Goal: Task Accomplishment & Management: Use online tool/utility

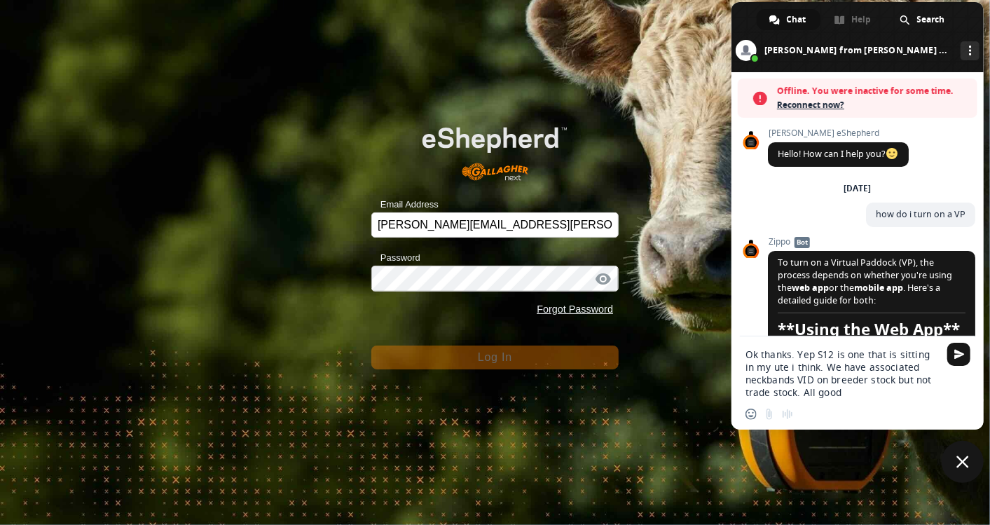
scroll to position [2625, 0]
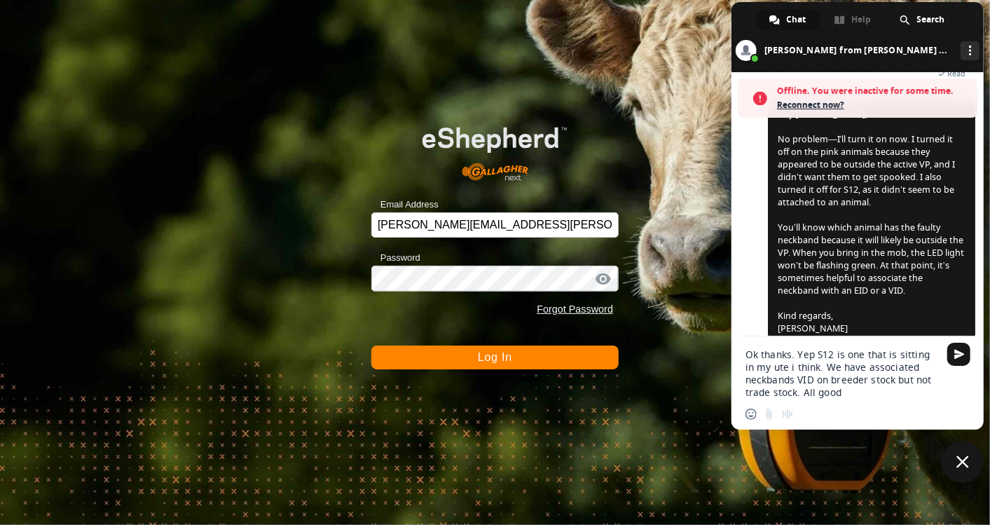
click at [849, 393] on textarea "Ok thanks. Yep S12 is one that is sitting in my ute i think. We have associated…" at bounding box center [842, 373] width 193 height 50
click at [954, 350] on span "Send" at bounding box center [959, 354] width 11 height 11
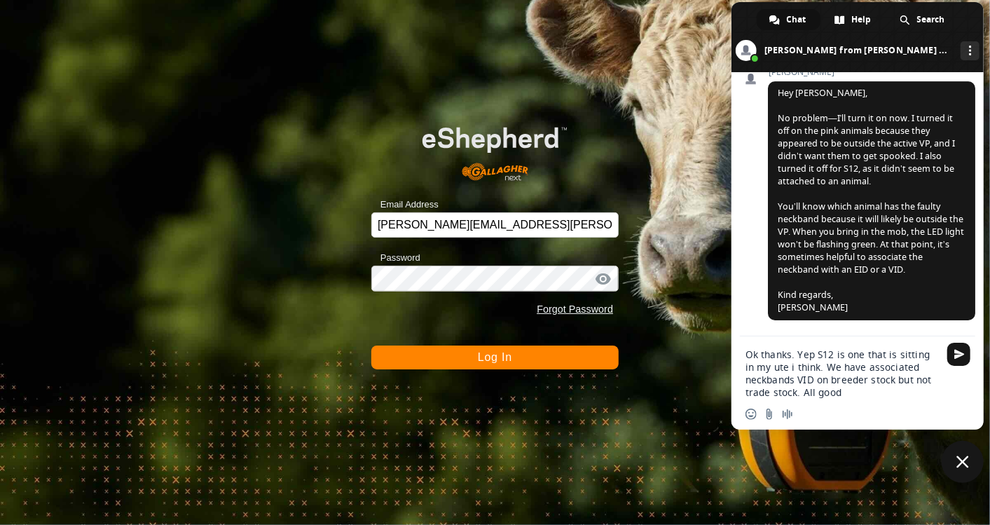
click at [480, 364] on button "Log In" at bounding box center [494, 357] width 247 height 24
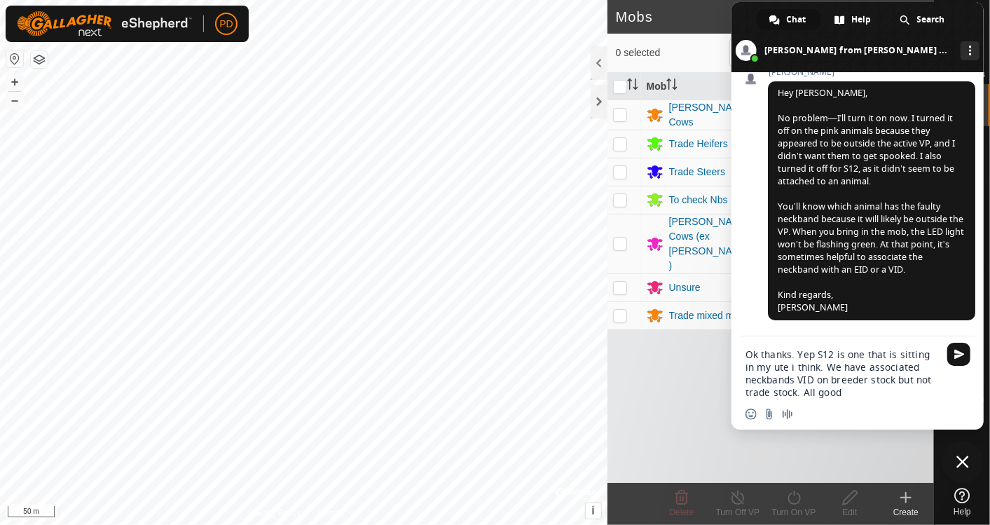
click at [961, 460] on span "Close chat" at bounding box center [963, 462] width 13 height 13
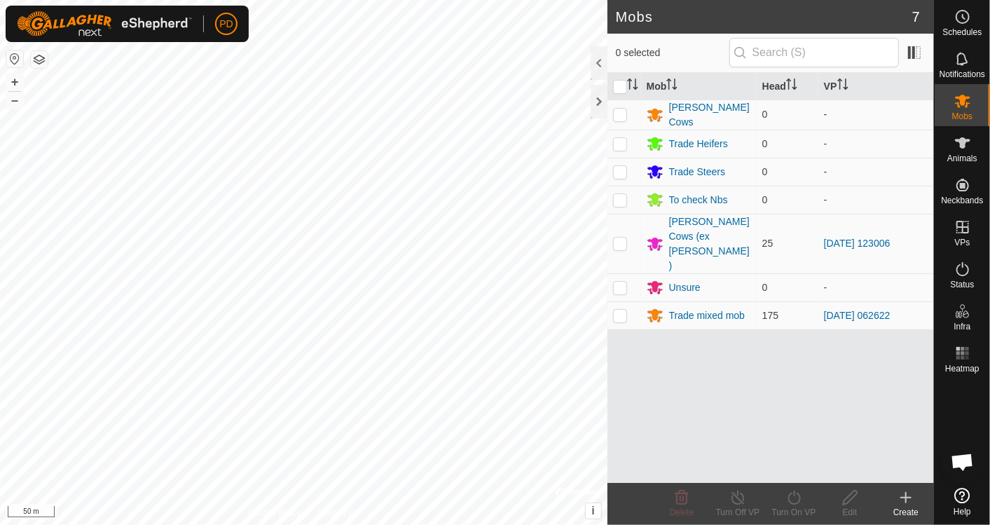
click at [619, 310] on p-tablecheckbox at bounding box center [620, 315] width 14 height 11
checkbox input "true"
click at [800, 506] on div "Turn On VP" at bounding box center [794, 512] width 56 height 13
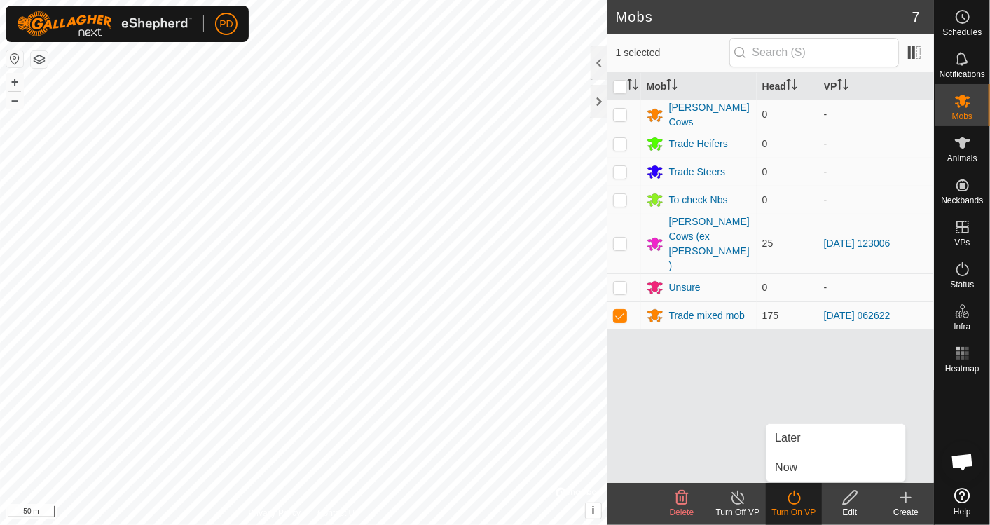
click at [798, 472] on link "Now" at bounding box center [836, 467] width 139 height 28
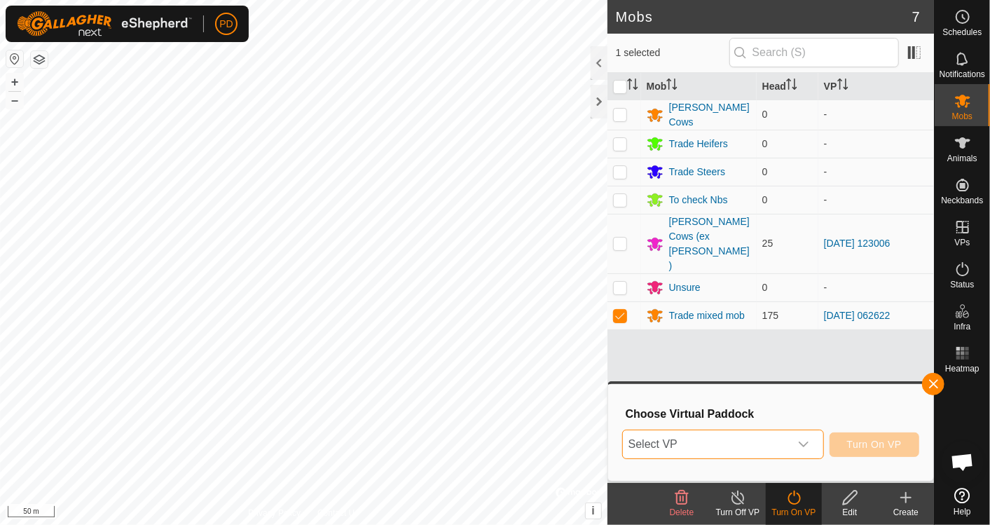
click at [744, 442] on span "Select VP" at bounding box center [706, 444] width 167 height 28
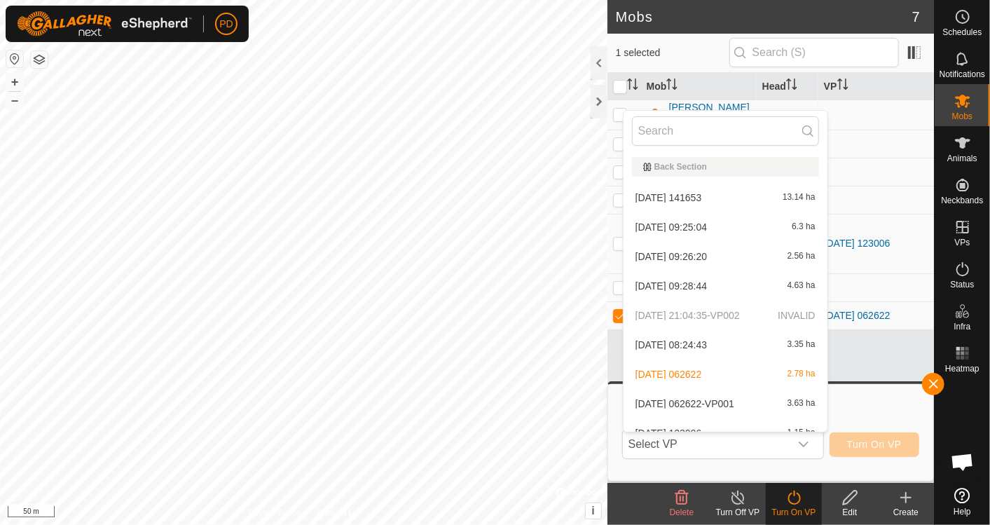
scroll to position [15, 0]
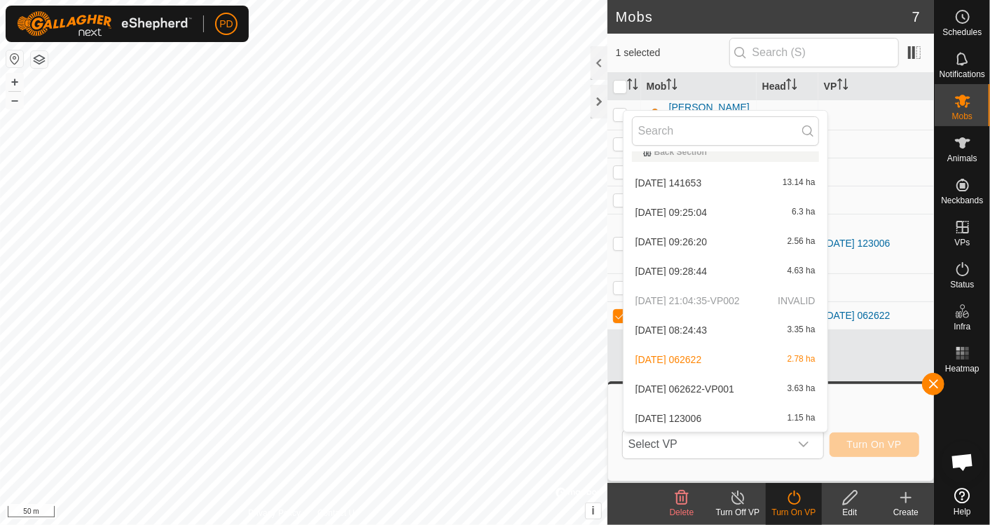
click at [713, 394] on li "[DATE] 062622-VP001 3.63 ha" at bounding box center [726, 389] width 204 height 28
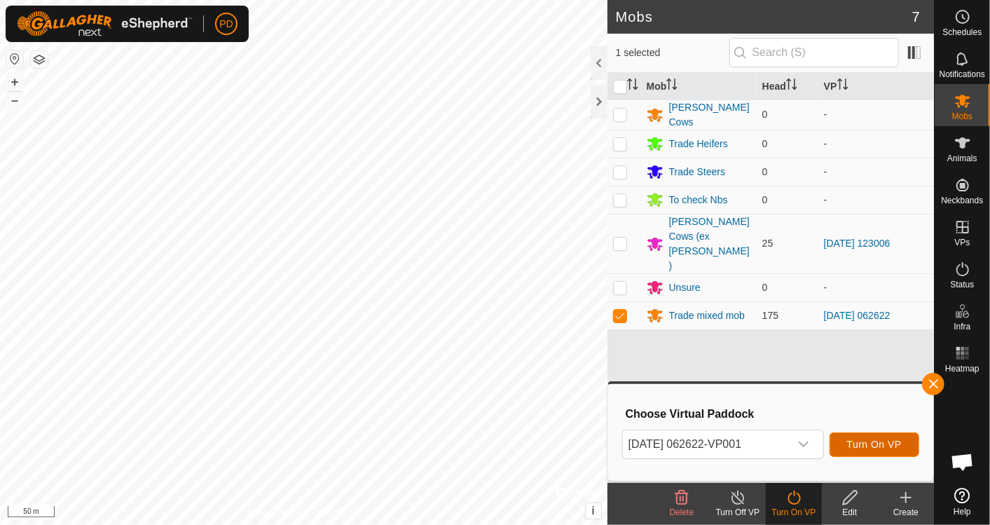
click at [878, 444] on span "Turn On VP" at bounding box center [874, 444] width 55 height 11
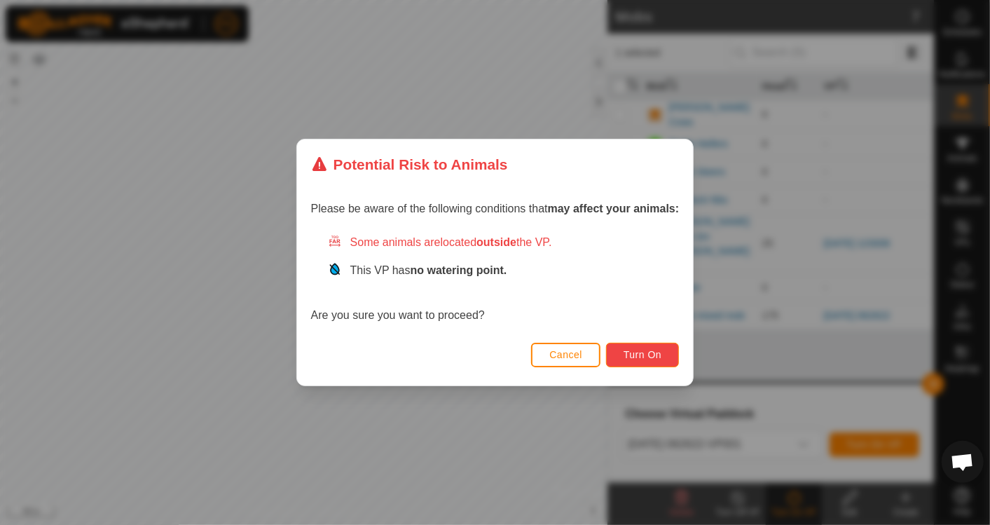
click at [659, 363] on button "Turn On" at bounding box center [642, 355] width 73 height 25
